Goal: Task Accomplishment & Management: Use online tool/utility

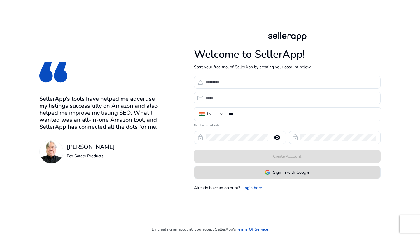
click at [268, 174] on img at bounding box center [267, 172] width 5 height 5
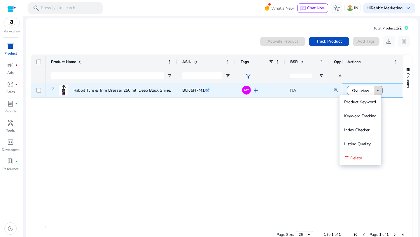
click at [376, 90] on mat-icon "keyboard_arrow_down" at bounding box center [378, 90] width 5 height 5
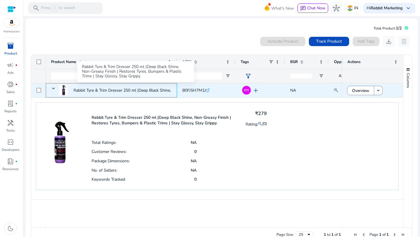
click at [117, 90] on p "Rabbit Tyre & Trim Dresser 250 ml |Deep Black Shine, Non-Greasy..." at bounding box center [135, 90] width 123 height 12
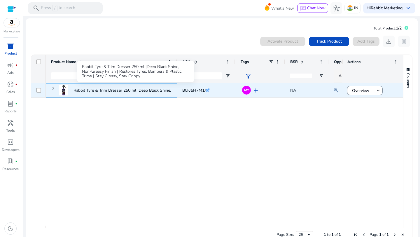
click at [95, 92] on p "Rabbit Tyre & Trim Dresser 250 ml |Deep Black Shine, Non-Greasy..." at bounding box center [135, 90] width 123 height 12
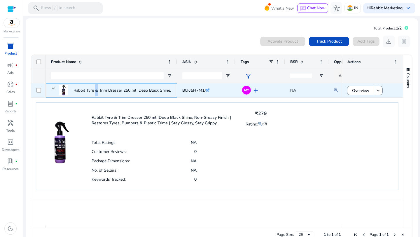
click at [95, 92] on p "Rabbit Tyre & Trim Dresser 250 ml |Deep Black Shine, Non-Greasy..." at bounding box center [135, 90] width 123 height 12
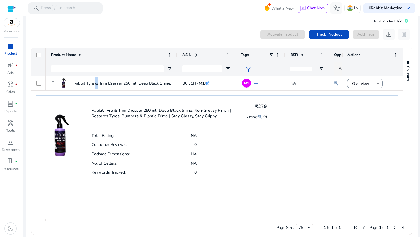
scroll to position [13, 0]
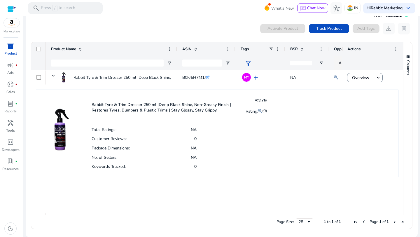
click at [137, 109] on p "Rabbit Tyre & Trim Dresser 250 ml |Deep Black Shine, Non-Greasy Finish | Restor…" at bounding box center [165, 107] width 147 height 11
click at [62, 135] on img at bounding box center [59, 123] width 35 height 55
click at [186, 105] on p "Rabbit Tyre & Trim Dresser 250 ml |Deep Black Shine, Non-Greasy Finish | Restor…" at bounding box center [165, 107] width 147 height 11
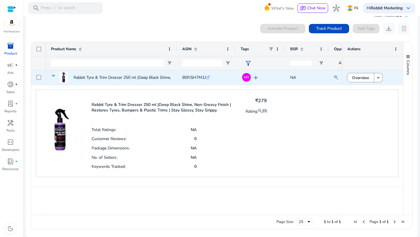
click at [211, 77] on div "B0FJ5H7M1J .st0{fill:#2c8af8}" at bounding box center [226, 77] width 88 height 12
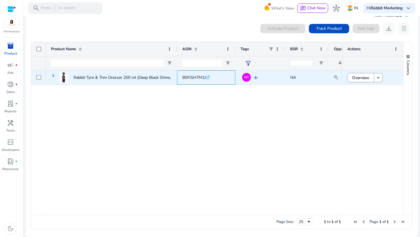
click at [209, 78] on icon ".st0{fill:#2c8af8}" at bounding box center [208, 78] width 4 height 4
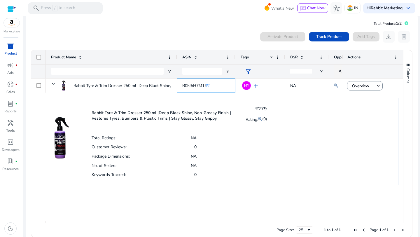
scroll to position [0, 0]
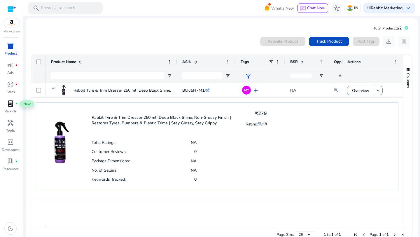
click at [11, 105] on span "lab_profile" at bounding box center [10, 103] width 7 height 7
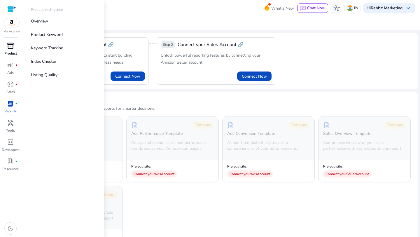
click at [12, 49] on span "inventory_2" at bounding box center [10, 45] width 7 height 7
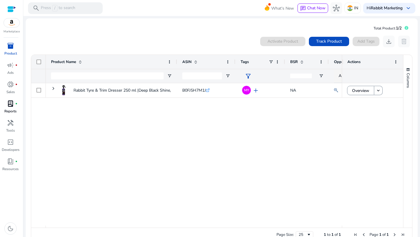
click at [11, 48] on span "inventory_2" at bounding box center [10, 45] width 7 height 7
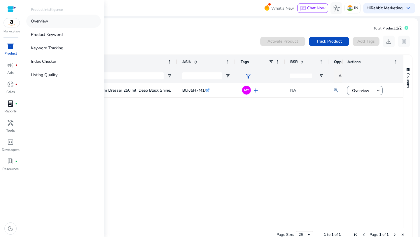
click at [62, 24] on link "Overview" at bounding box center [63, 21] width 75 height 13
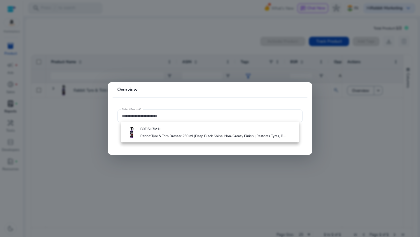
click at [147, 140] on div "B0FJ5H7M1J Rabbit Tyre & Trim Dresser 250 ml |Deep Black Shine, Non-Greasy Fini…" at bounding box center [210, 132] width 178 height 20
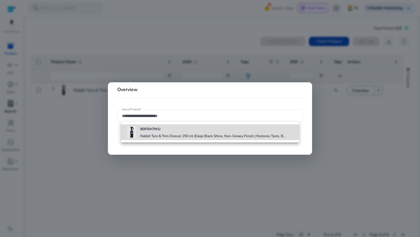
click at [151, 137] on h4 "Rabbit Tyre & Trim Dresser 250 ml |Deep Black Shine, Non-Greasy Finish | Restor…" at bounding box center [213, 136] width 146 height 5
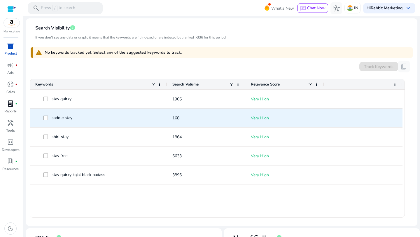
scroll to position [145, 0]
